Goal: Entertainment & Leisure: Consume media (video, audio)

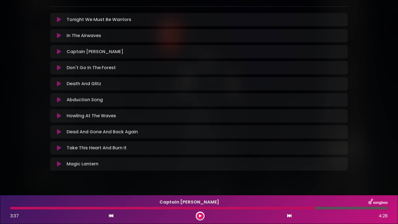
scroll to position [96, 0]
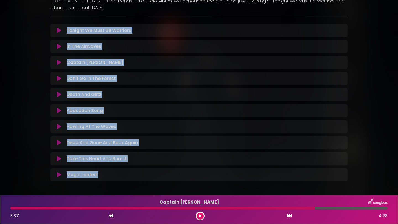
drag, startPoint x: 55, startPoint y: 21, endPoint x: 131, endPoint y: 182, distance: 177.5
click at [131, 182] on div "AVATAR - DON'T GO IN THE FOREST - OUT [DATE] G&G" at bounding box center [199, 54] width 304 height 260
copy div "Tonight We Must Be Warriors Loading Track... Your Feedback Name Email Comment I…"
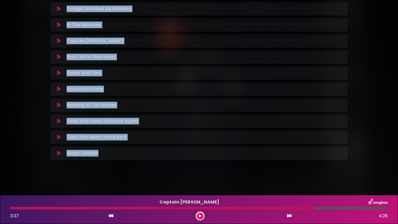
scroll to position [0, 0]
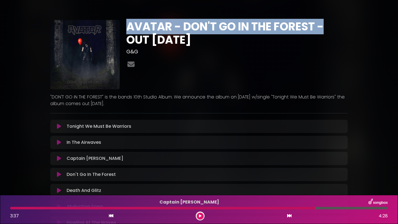
drag, startPoint x: 129, startPoint y: 24, endPoint x: 330, endPoint y: 26, distance: 200.5
click at [330, 26] on h1 "AVATAR - DON'T GO IN THE FOREST - OUT [DATE]" at bounding box center [236, 33] width 221 height 27
copy h1 "AVATAR - DON'T GO IN THE FOREST -"
click at [61, 127] on icon at bounding box center [59, 127] width 4 height 6
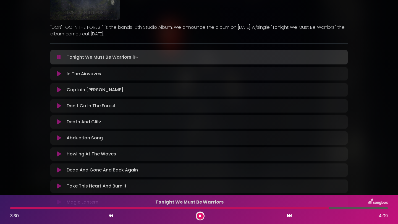
scroll to position [103, 0]
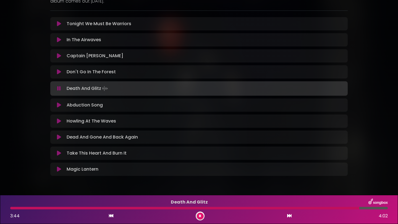
click at [60, 104] on icon at bounding box center [59, 105] width 4 height 6
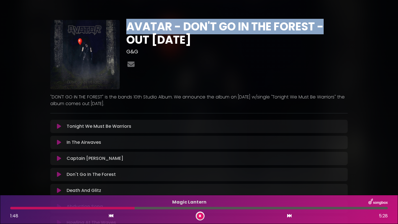
scroll to position [119, 0]
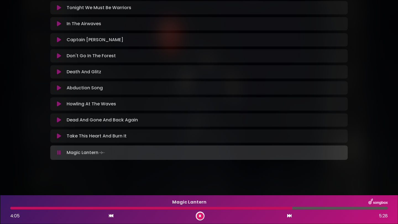
click at [199, 216] on icon at bounding box center [200, 215] width 2 height 3
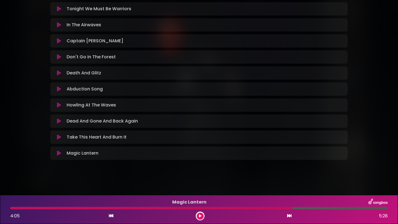
click at [199, 216] on icon at bounding box center [200, 215] width 2 height 3
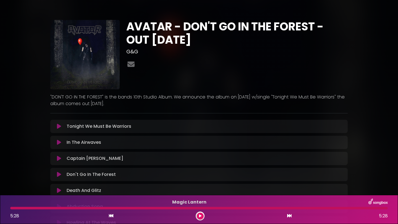
click at [114, 124] on p "Tonight We Must Be Warriors Loading Track..." at bounding box center [206, 126] width 278 height 7
click at [58, 127] on icon at bounding box center [59, 127] width 4 height 6
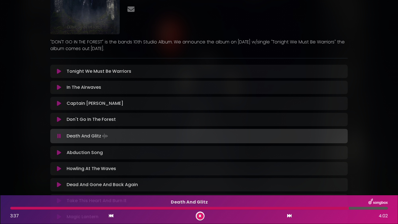
scroll to position [103, 0]
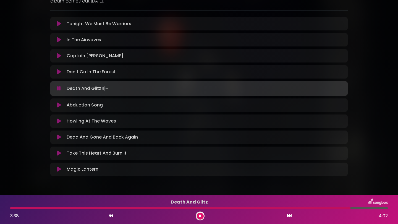
click at [196, 216] on div at bounding box center [200, 216] width 9 height 9
click at [200, 218] on button at bounding box center [200, 216] width 7 height 7
